Goal: Task Accomplishment & Management: Manage account settings

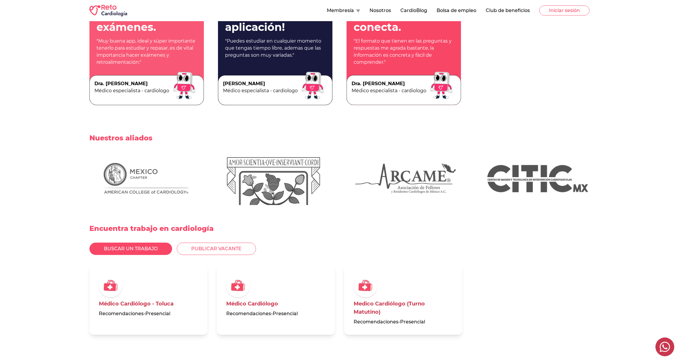
scroll to position [1390, 0]
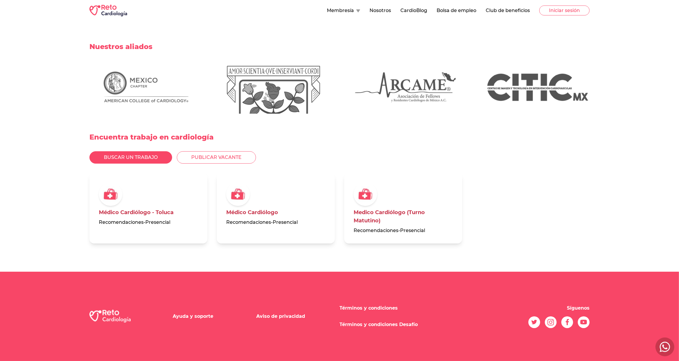
click at [18, 212] on div "Encuentra trabajo en cardiología Buscar un trabajo Publicar vacante Médico Card…" at bounding box center [339, 193] width 679 height 158
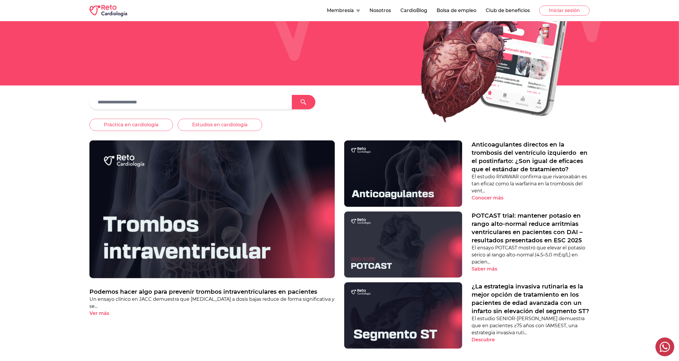
scroll to position [406, 0]
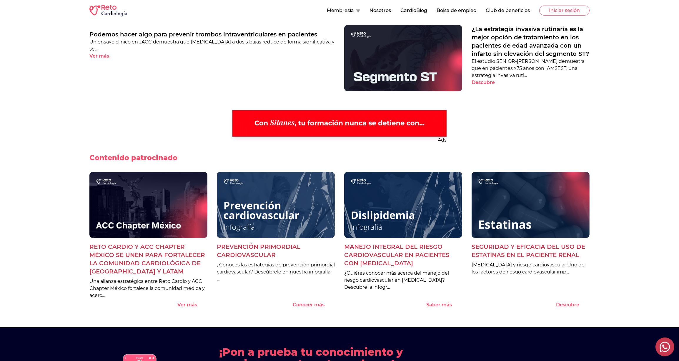
click at [74, 152] on div "Ads Contenido patrocinado Reto Cardio y ACC Chapter México se unen para fortale…" at bounding box center [339, 214] width 679 height 227
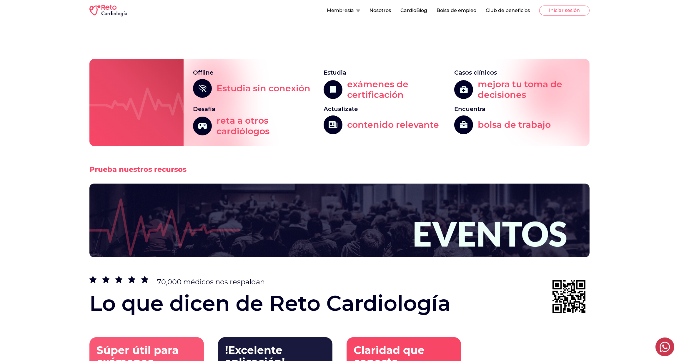
scroll to position [1209, 0]
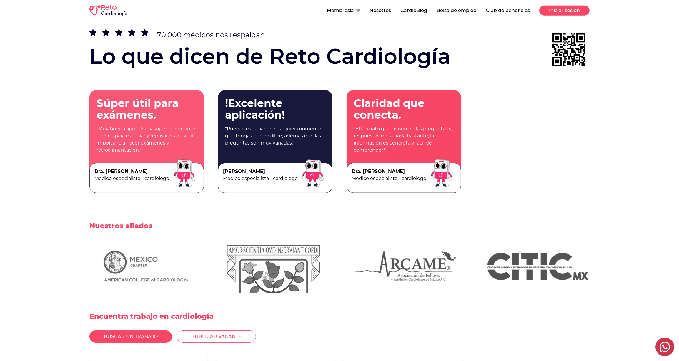
click at [551, 10] on button "Iniciar sesión" at bounding box center [564, 11] width 50 height 10
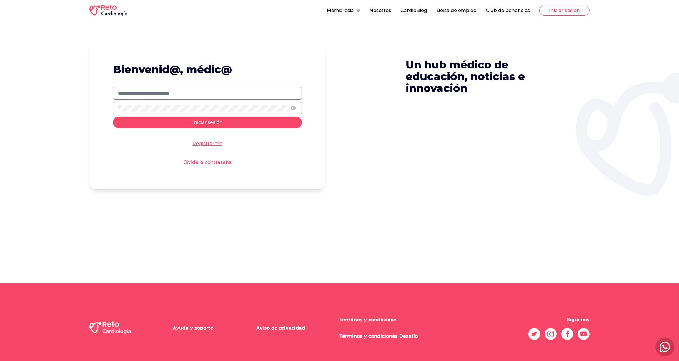
click at [237, 93] on input "text" at bounding box center [207, 93] width 179 height 7
type input "**********"
click at [113, 117] on button "Iniciar sesión" at bounding box center [207, 123] width 189 height 12
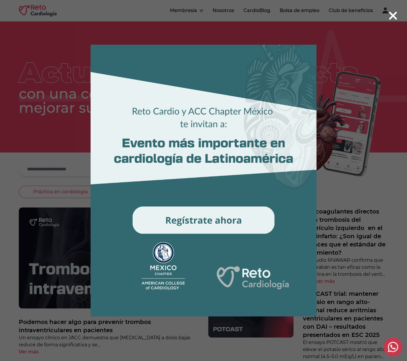
click at [31, 73] on div at bounding box center [203, 180] width 407 height 361
